Goal: Information Seeking & Learning: Learn about a topic

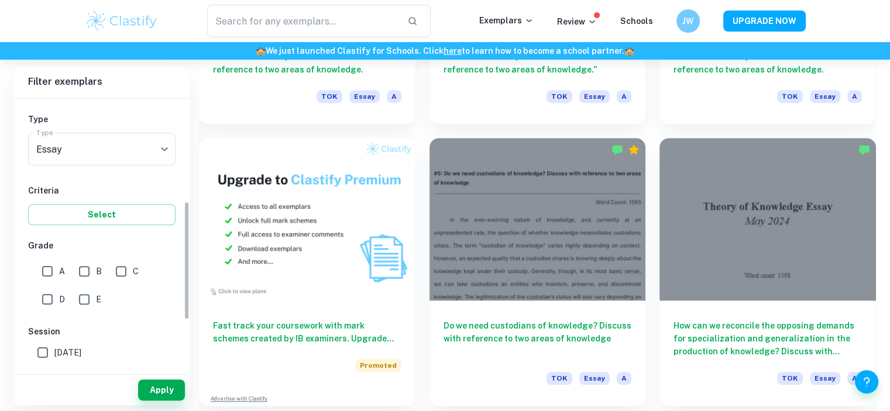
scroll to position [234, 0]
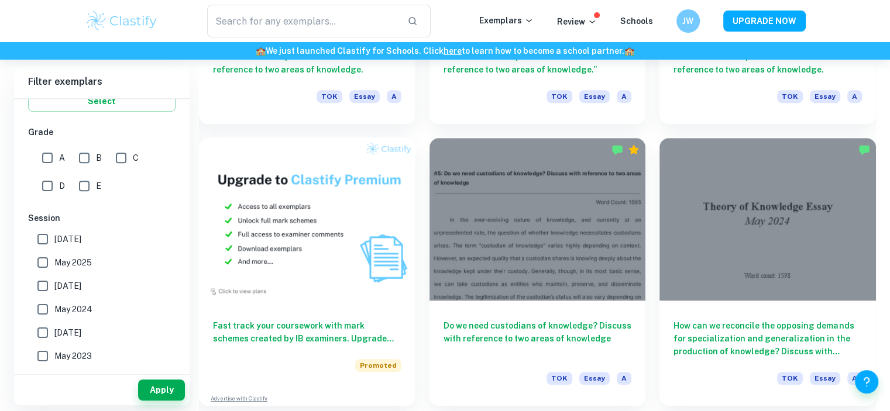
click at [77, 287] on span "[DATE]" at bounding box center [67, 286] width 27 height 13
click at [54, 287] on input "[DATE]" at bounding box center [42, 285] width 23 height 23
checkbox input "true"
click at [154, 391] on button "Apply" at bounding box center [161, 390] width 47 height 21
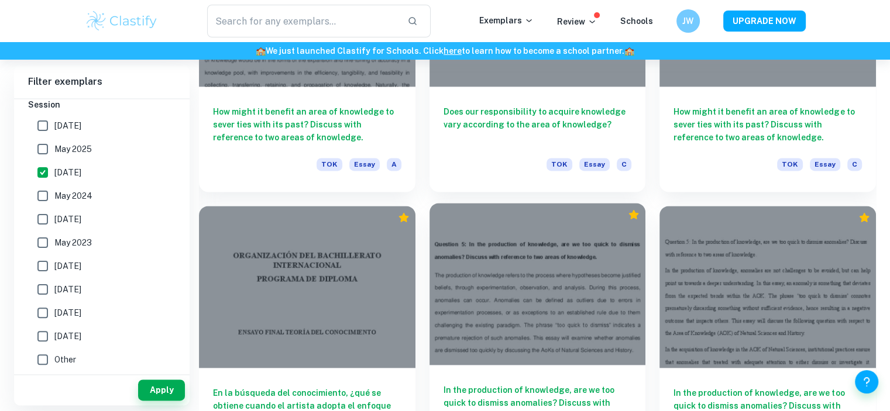
scroll to position [1452, 0]
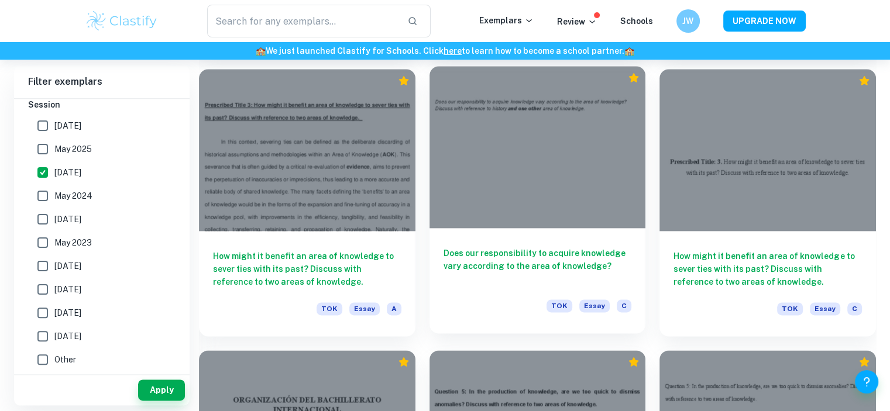
click at [529, 233] on div "Does our responsibility to acquire knowledge vary according to the area of know…" at bounding box center [537, 280] width 216 height 105
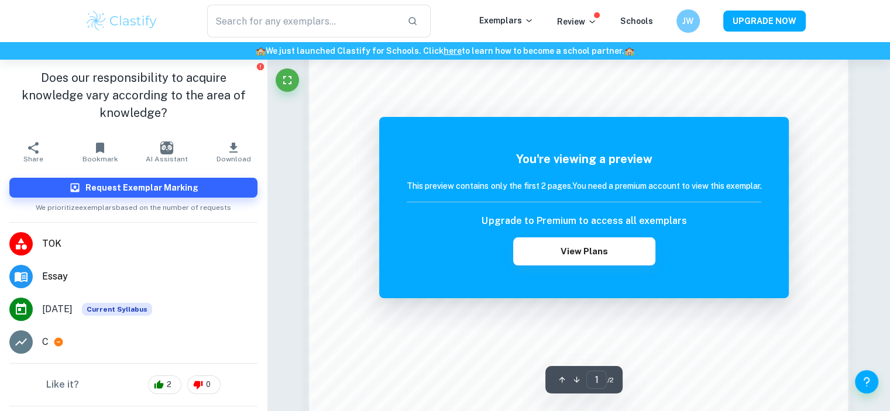
scroll to position [1268, 0]
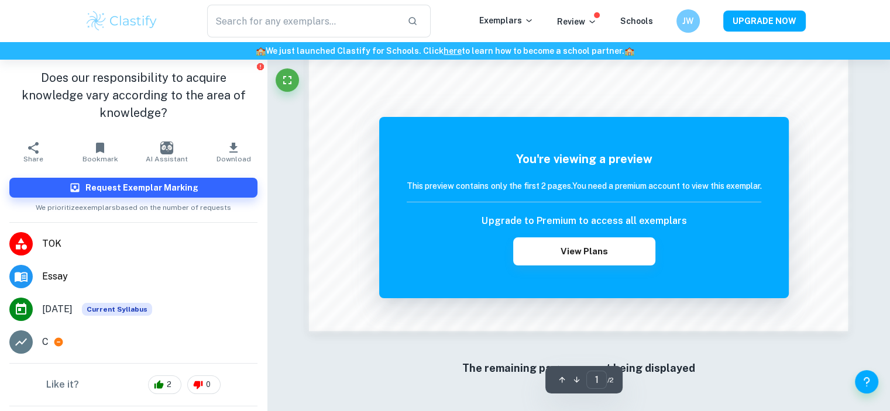
drag, startPoint x: 493, startPoint y: 227, endPoint x: 486, endPoint y: 231, distance: 8.4
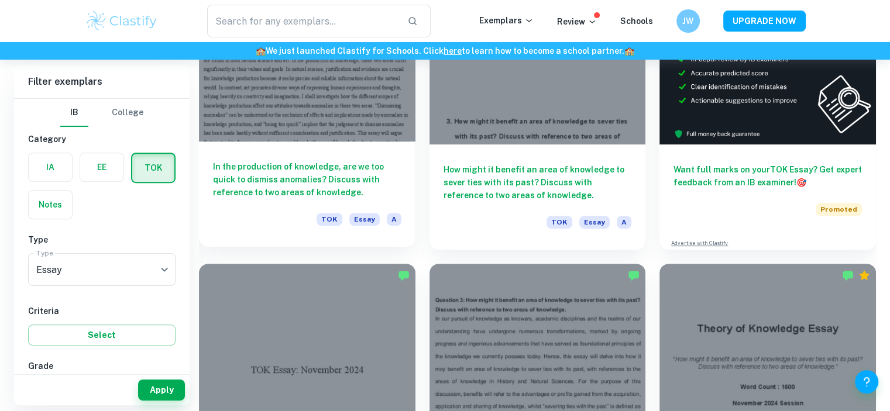
scroll to position [223, 0]
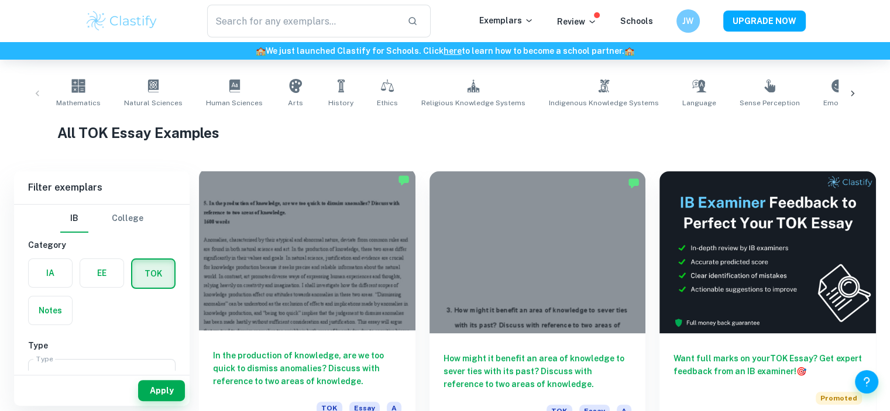
drag, startPoint x: 346, startPoint y: 264, endPoint x: 339, endPoint y: 262, distance: 6.8
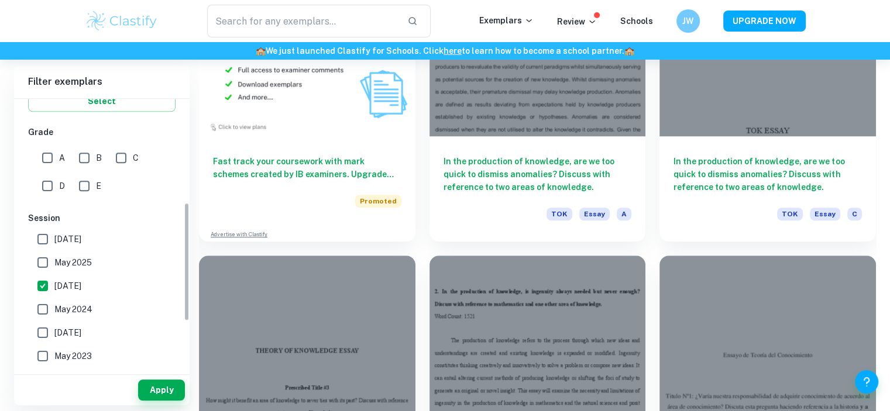
scroll to position [293, 0]
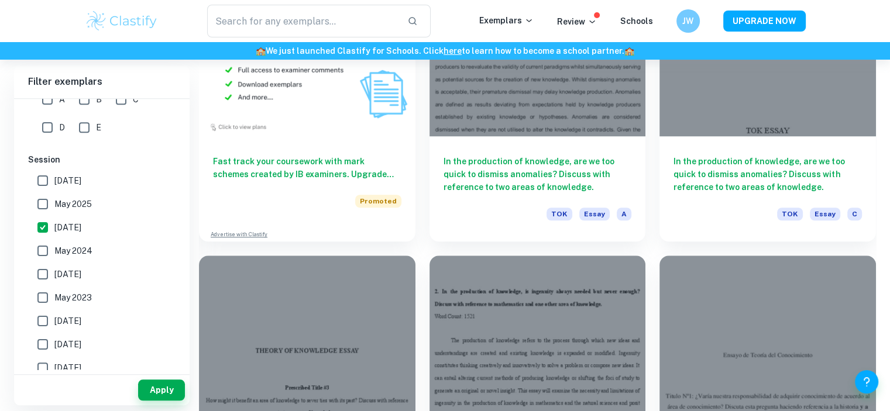
click at [81, 228] on span "[DATE]" at bounding box center [67, 227] width 27 height 13
click at [54, 228] on input "[DATE]" at bounding box center [42, 227] width 23 height 23
checkbox input "false"
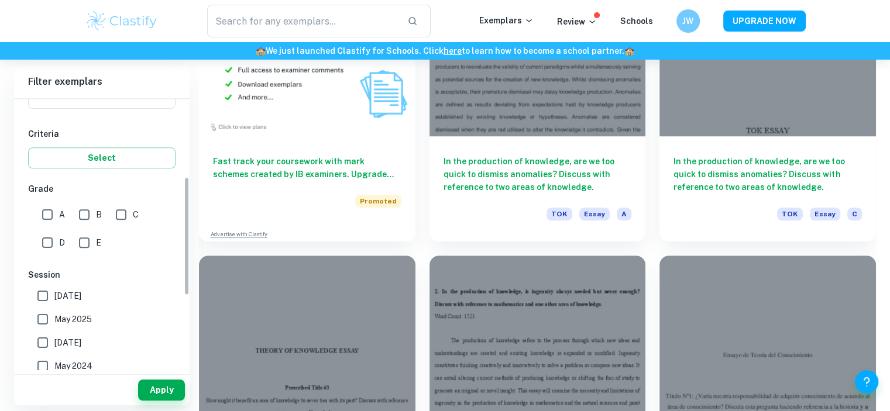
scroll to position [176, 0]
click at [61, 210] on span "A" at bounding box center [62, 216] width 6 height 13
click at [59, 209] on input "A" at bounding box center [47, 216] width 23 height 23
checkbox input "true"
click at [170, 397] on button "Apply" at bounding box center [161, 390] width 47 height 21
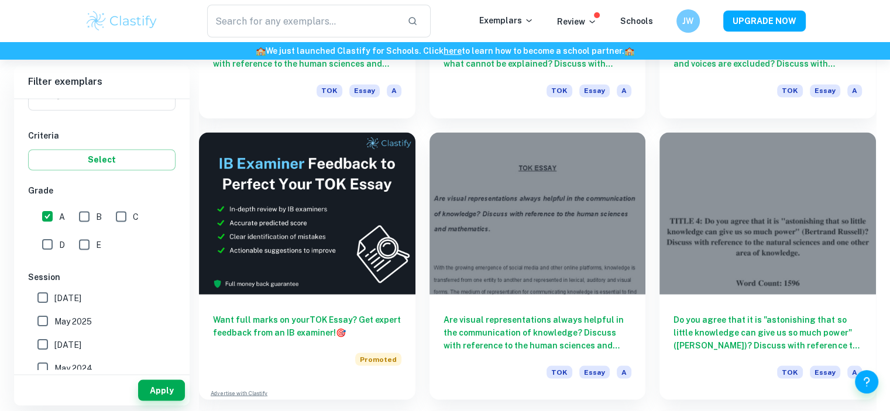
scroll to position [6494, 0]
